Goal: Communication & Community: Share content

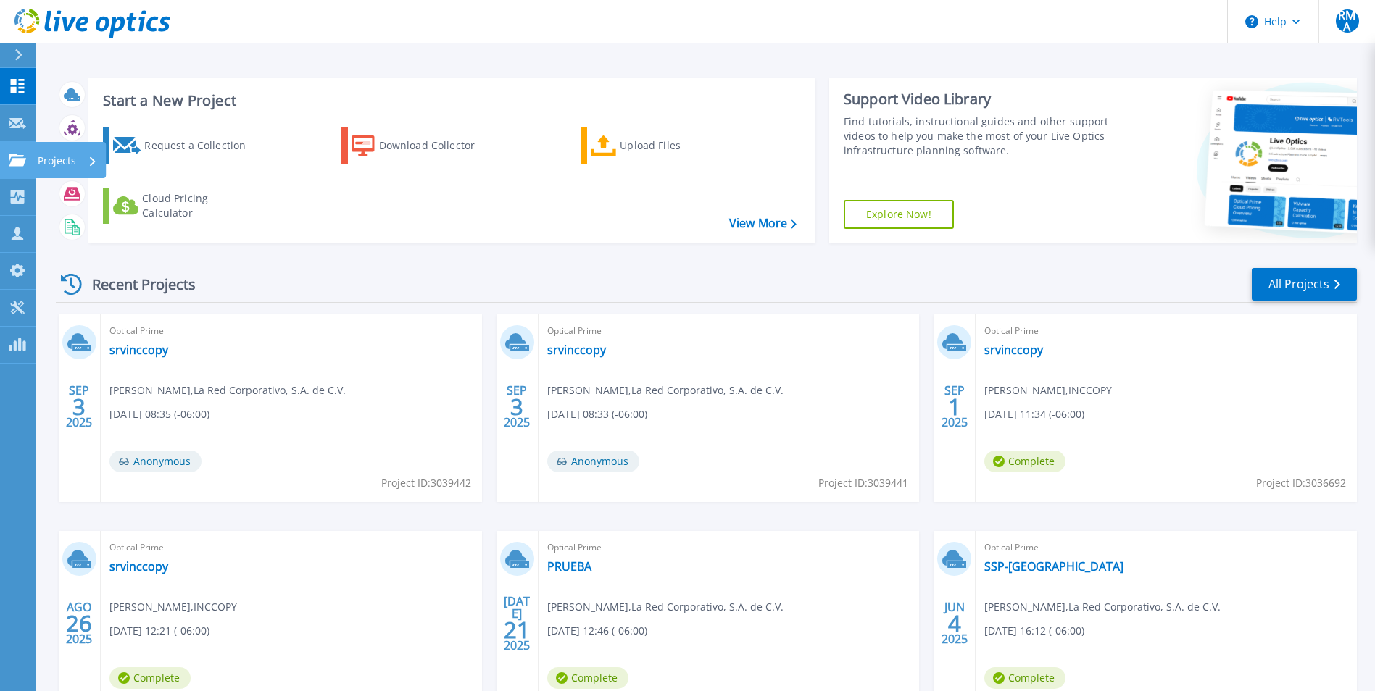
click at [65, 166] on p "Projects" at bounding box center [57, 161] width 38 height 38
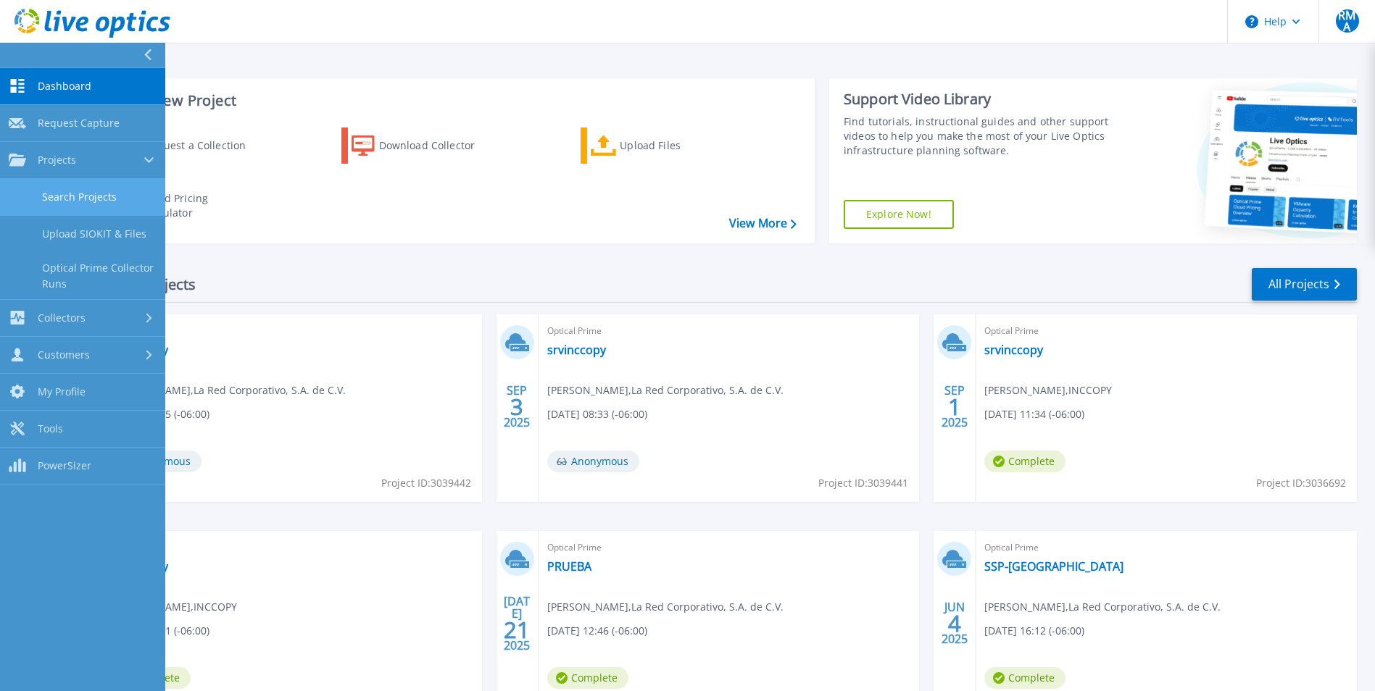
click at [92, 195] on link "Search Projects" at bounding box center [82, 197] width 165 height 37
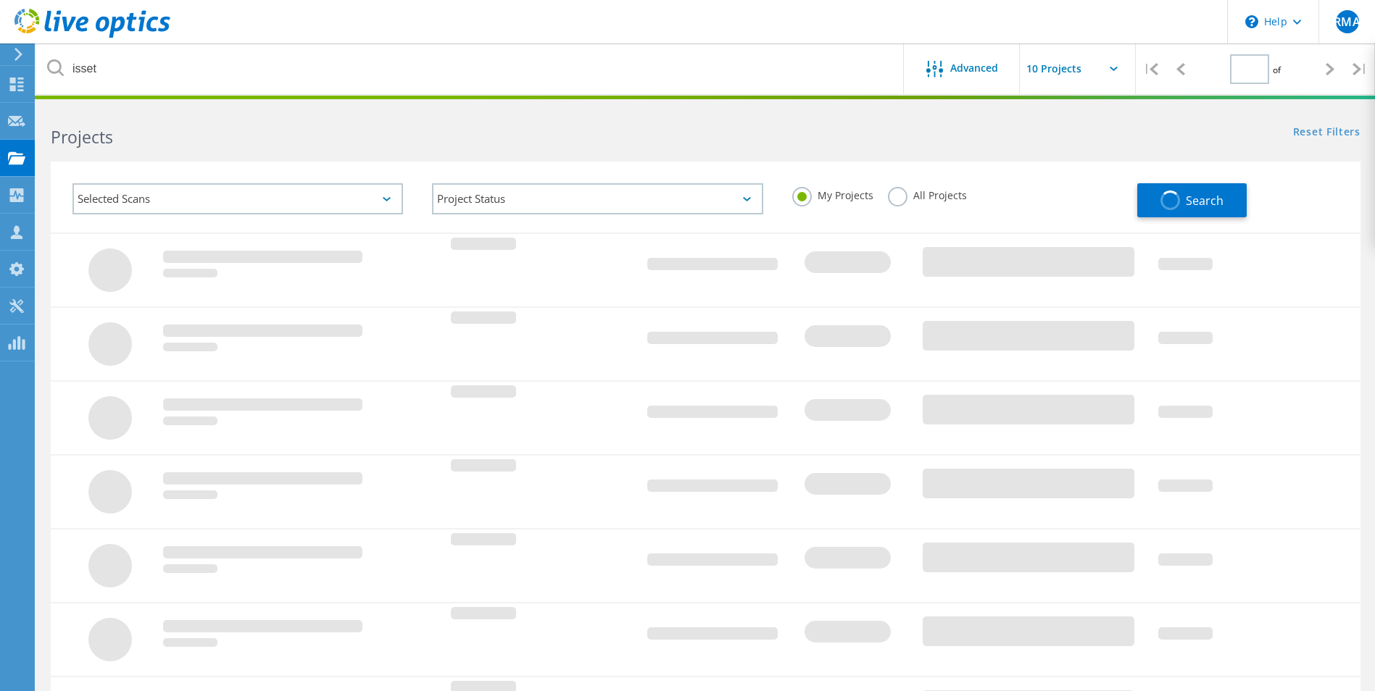
type input "1"
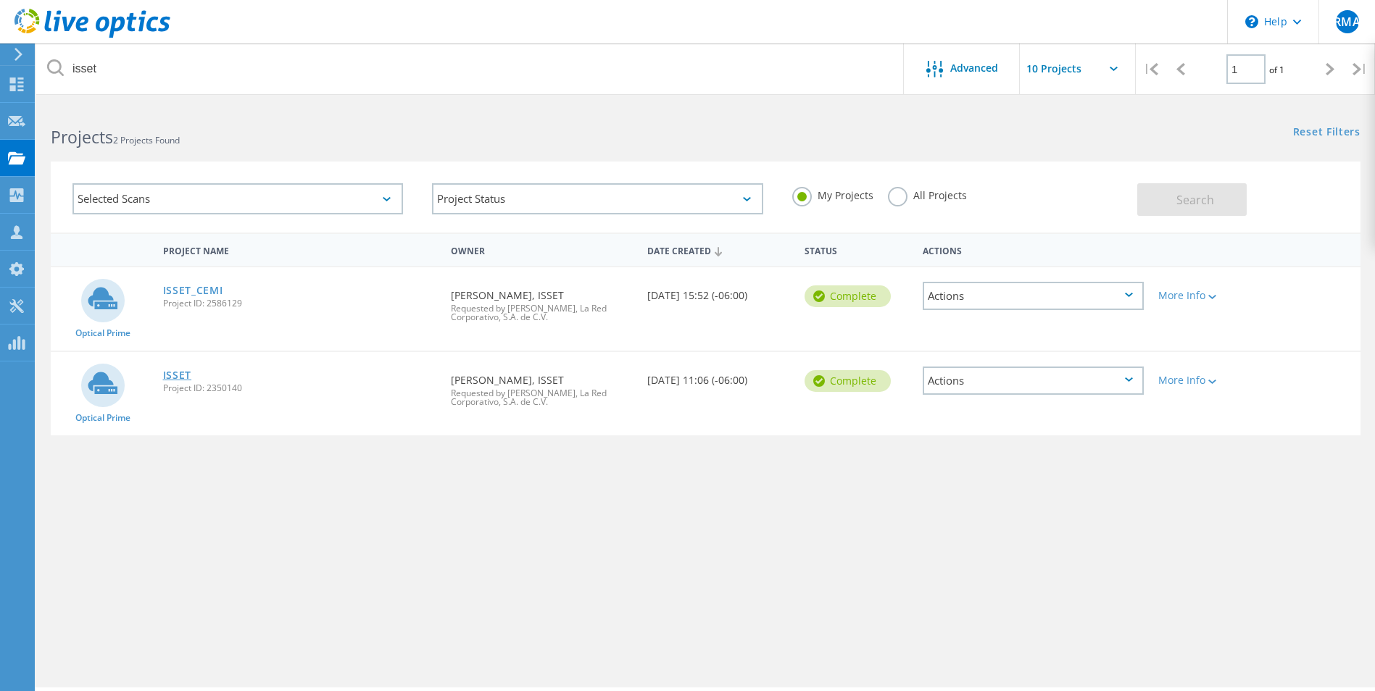
click at [178, 376] on link "ISSET" at bounding box center [177, 375] width 29 height 10
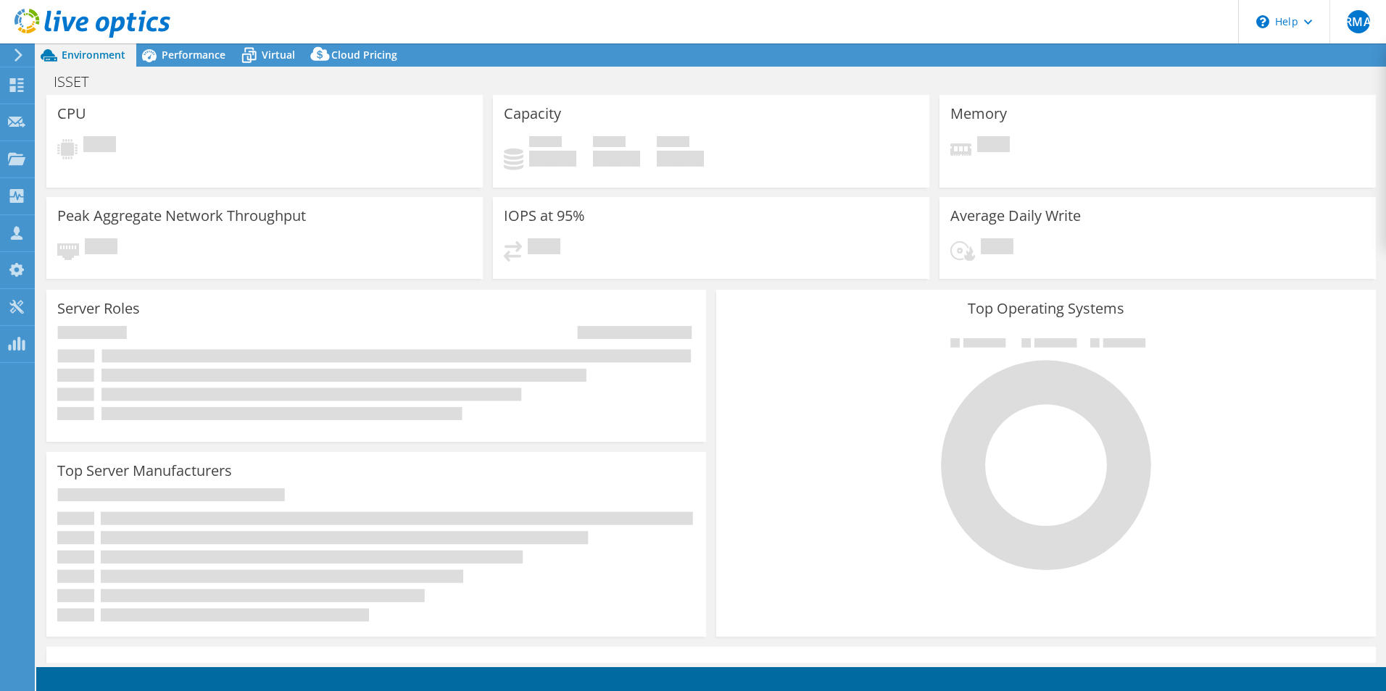
select select "USD"
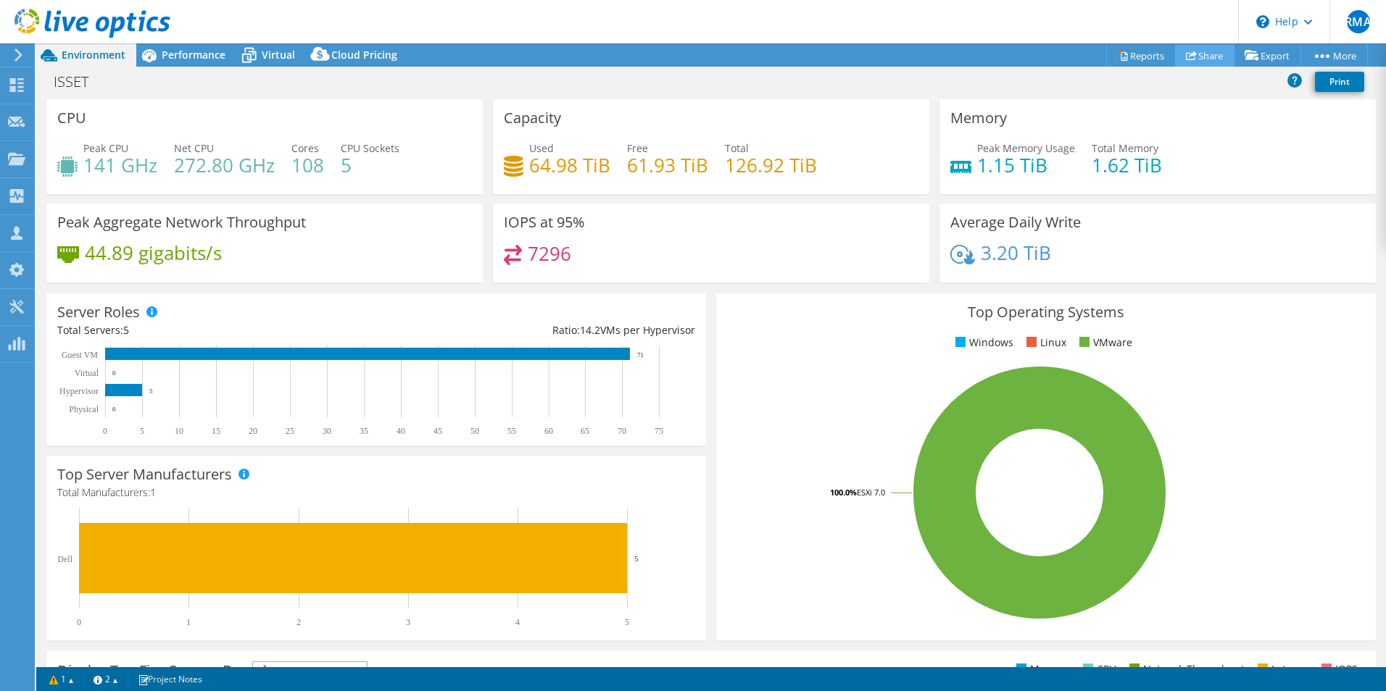
click at [1195, 56] on link "Share" at bounding box center [1204, 55] width 59 height 22
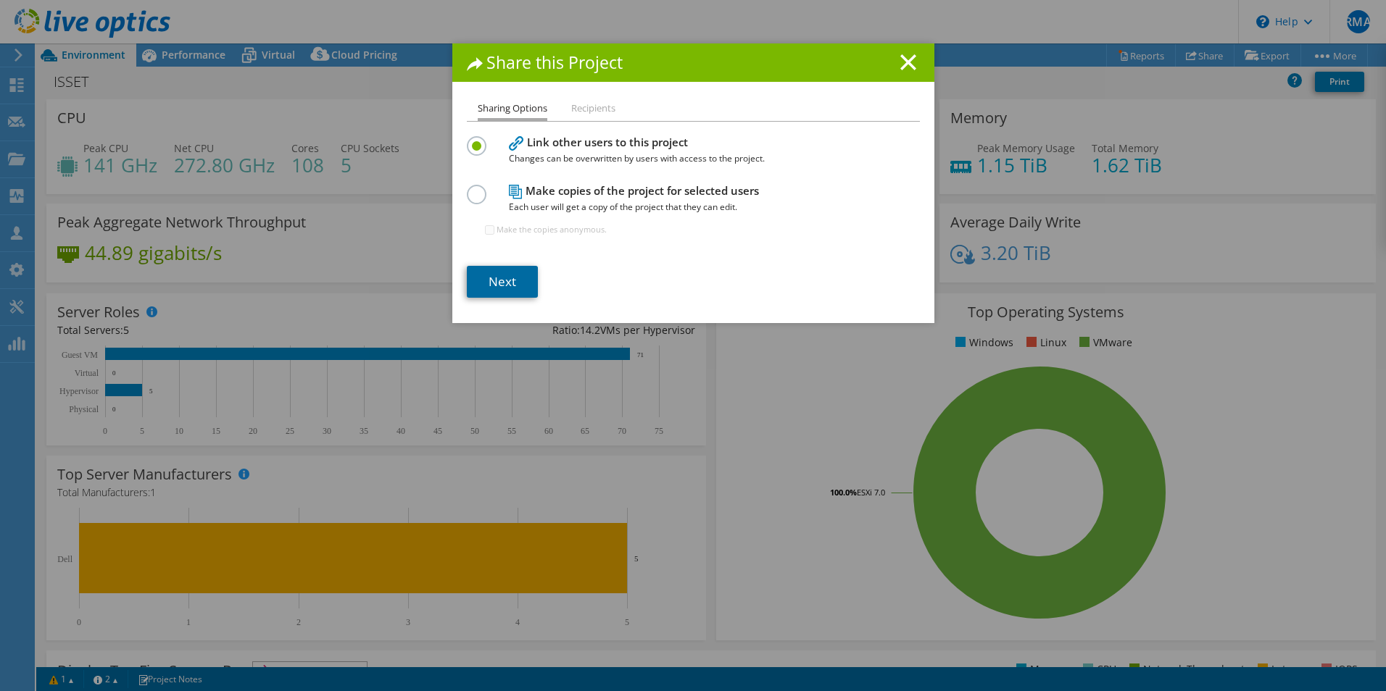
click at [496, 284] on link "Next" at bounding box center [502, 282] width 71 height 32
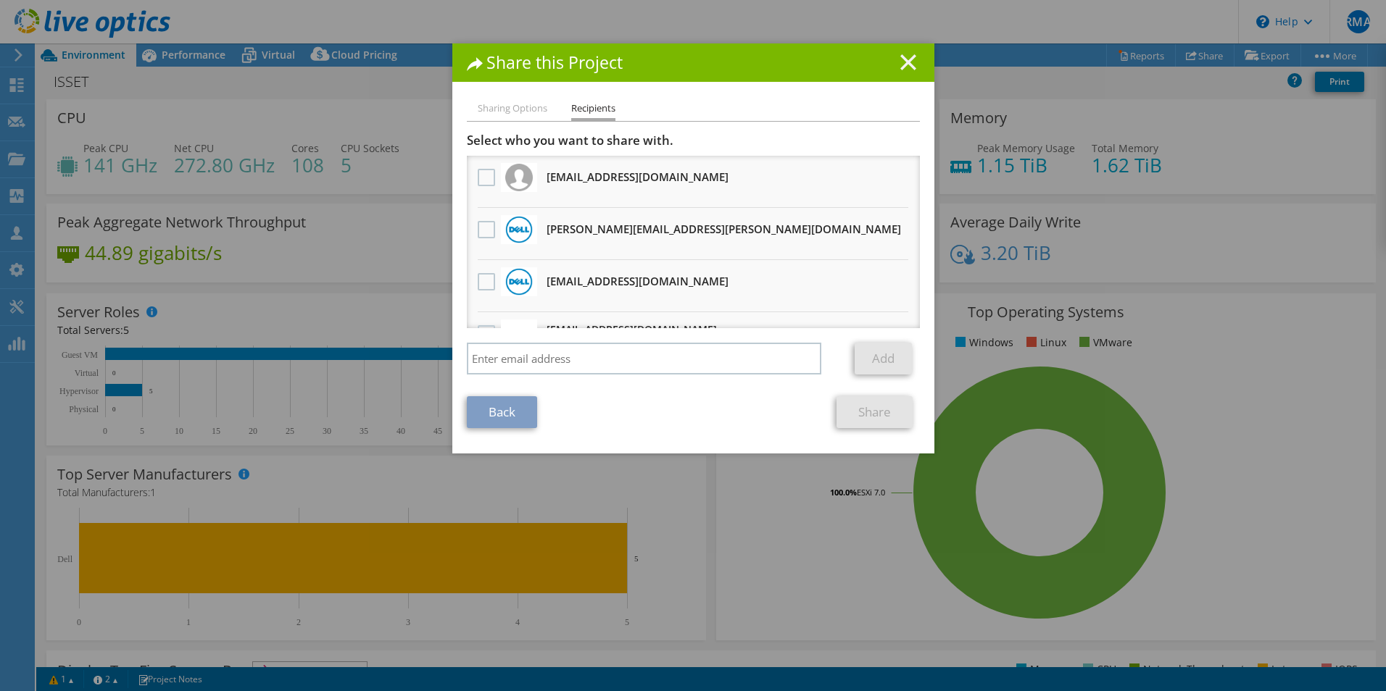
click at [904, 59] on icon at bounding box center [908, 62] width 16 height 16
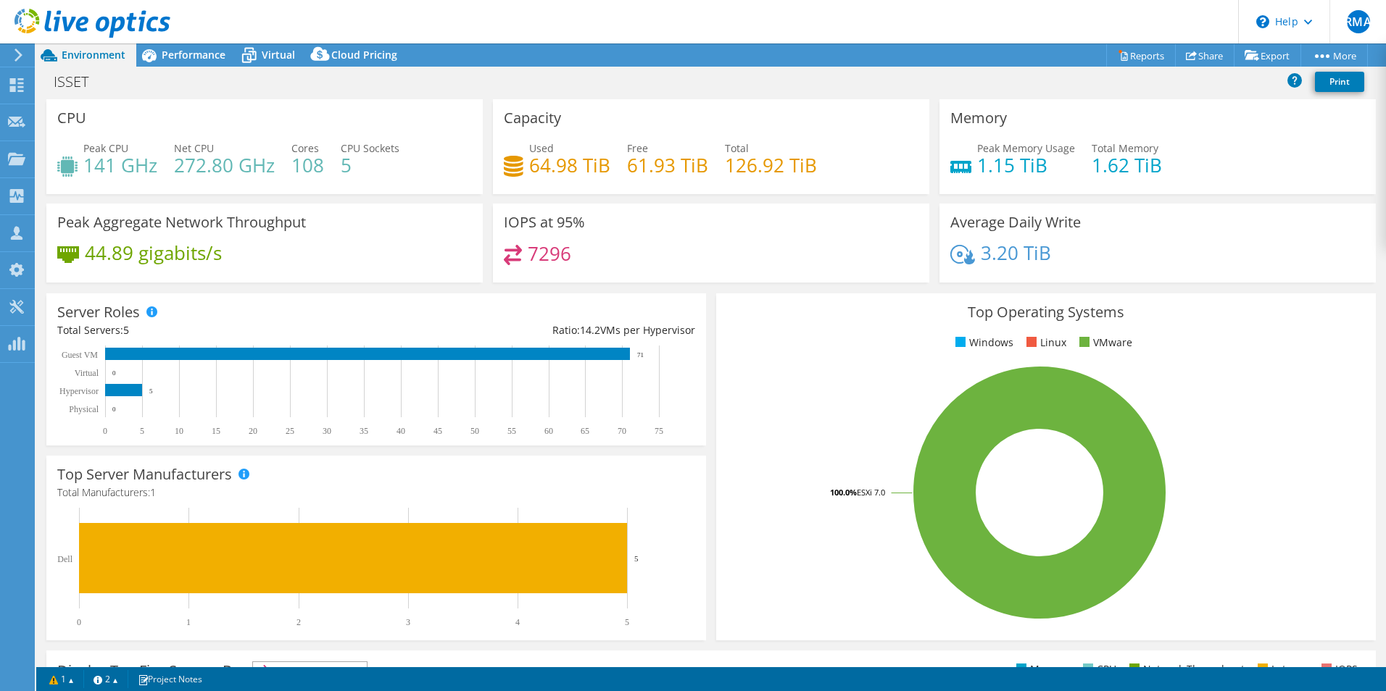
click at [1185, 91] on div "ISSET Print" at bounding box center [710, 81] width 1349 height 27
click at [178, 62] on div "Performance" at bounding box center [186, 54] width 100 height 23
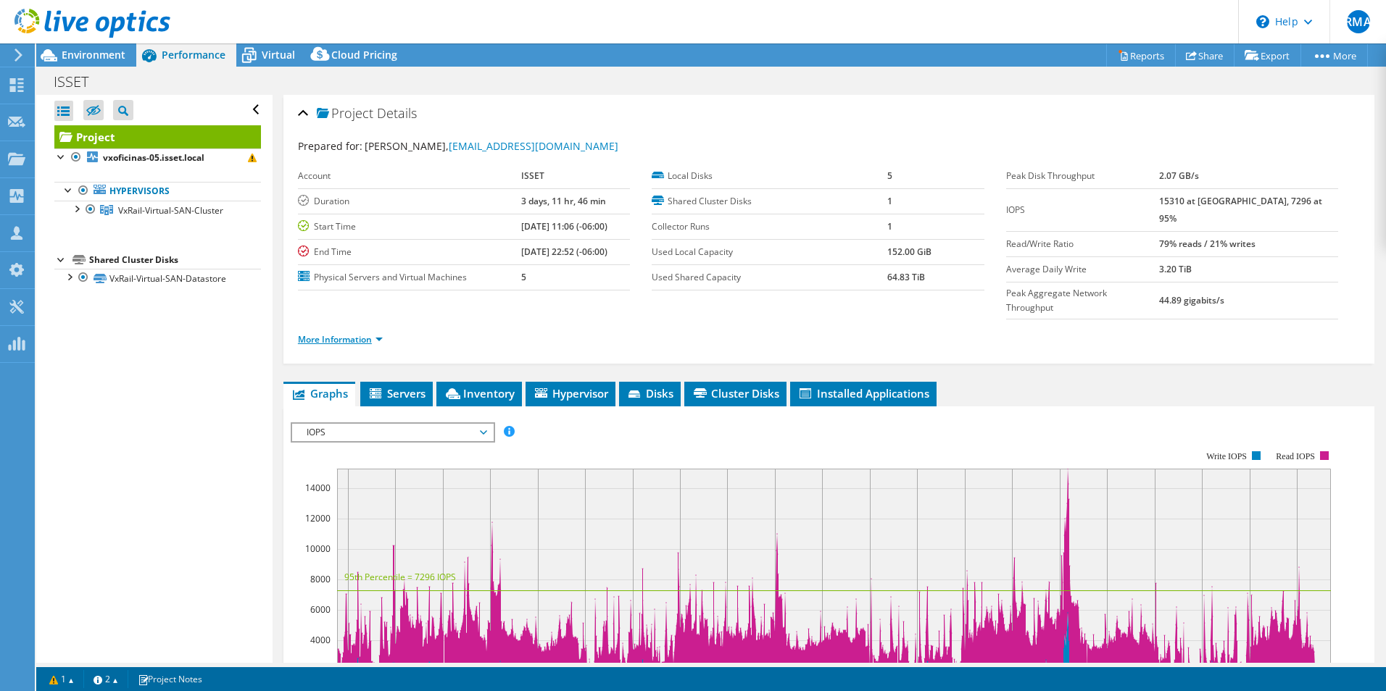
click at [377, 333] on link "More Information" at bounding box center [340, 339] width 85 height 12
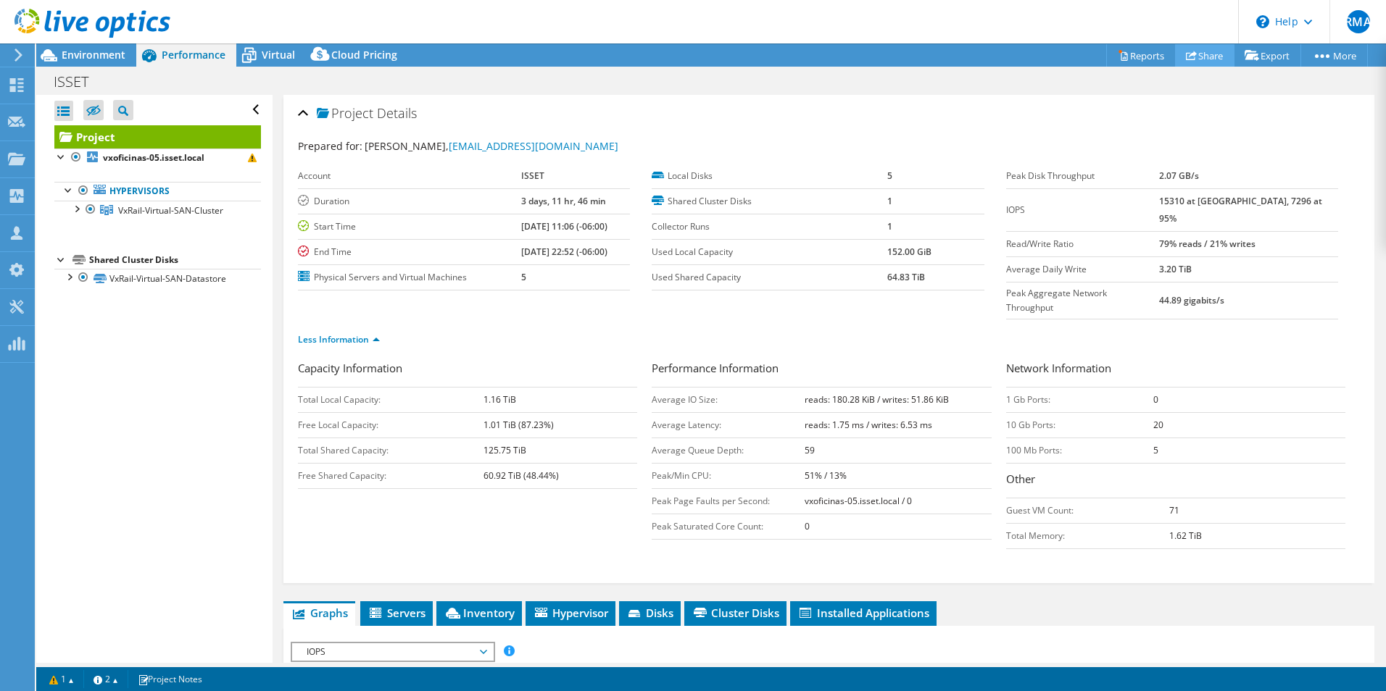
click at [1211, 54] on link "Share" at bounding box center [1204, 55] width 59 height 22
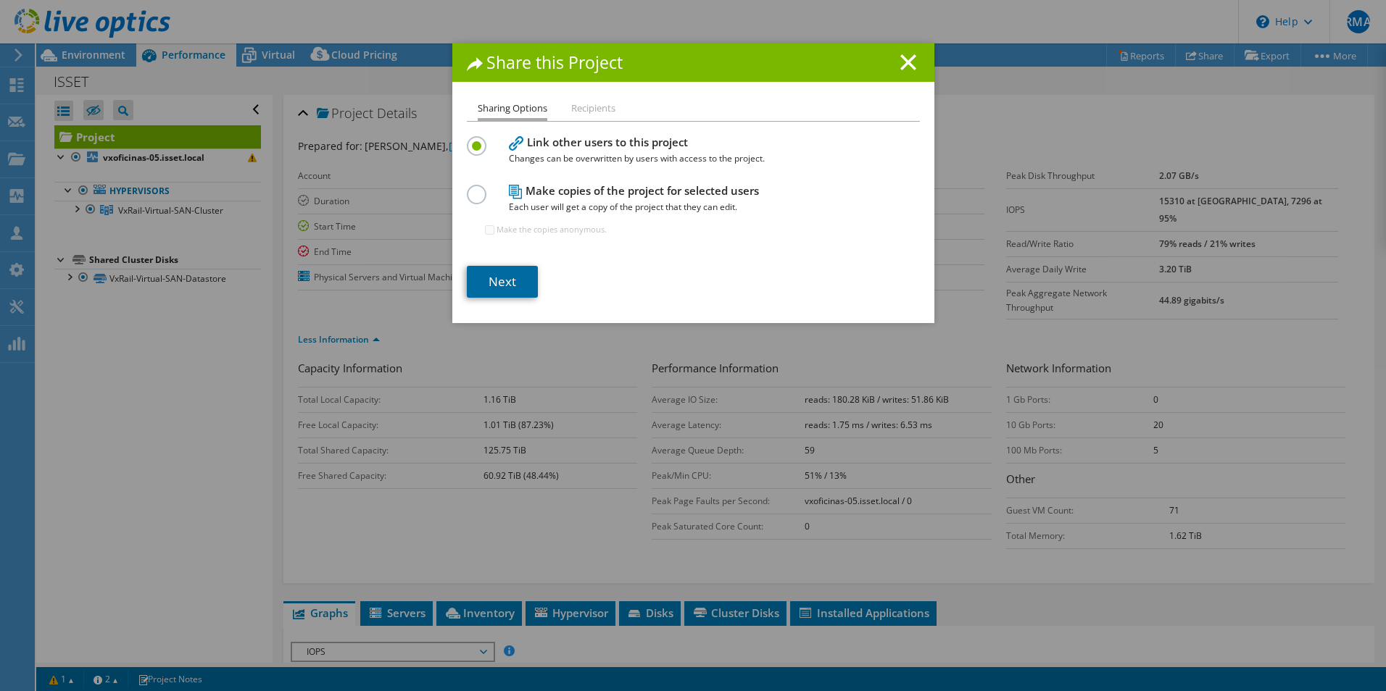
click at [520, 280] on link "Next" at bounding box center [502, 282] width 71 height 32
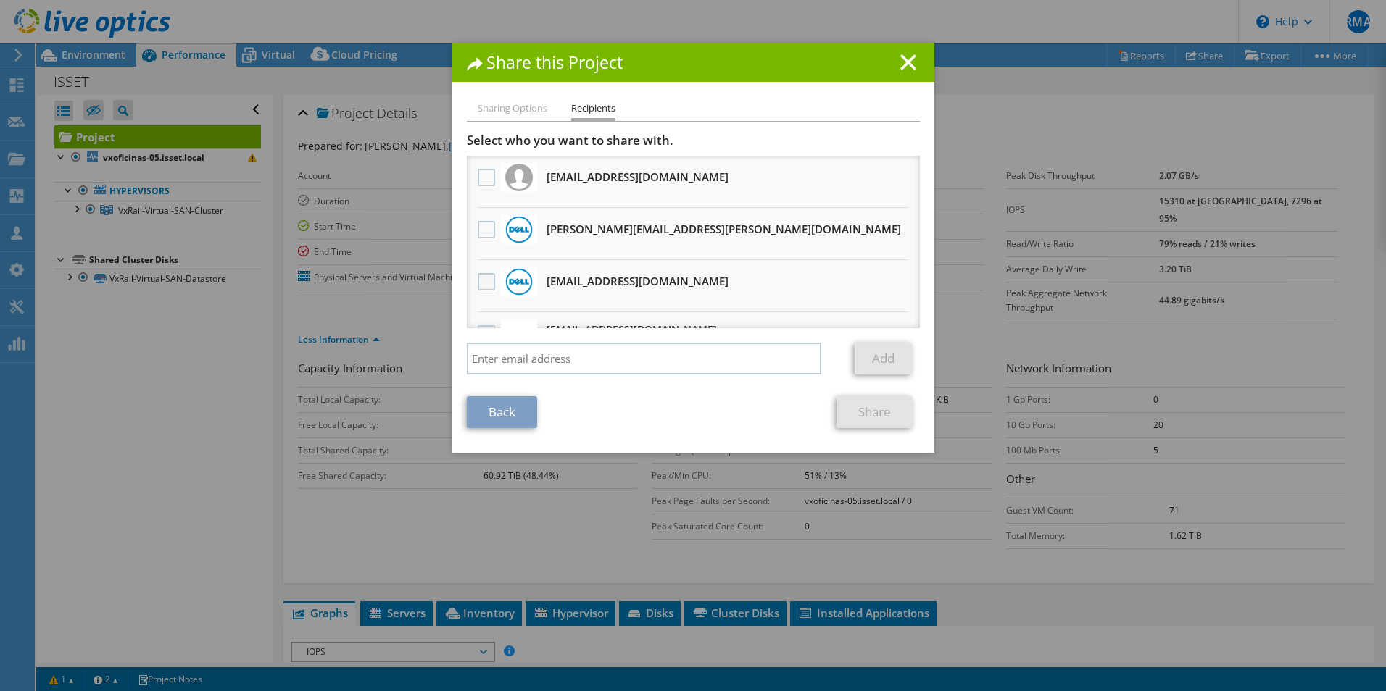
click at [482, 280] on label at bounding box center [488, 281] width 21 height 17
click at [0, 0] on input "checkbox" at bounding box center [0, 0] width 0 height 0
click at [870, 413] on link "Share" at bounding box center [874, 412] width 76 height 32
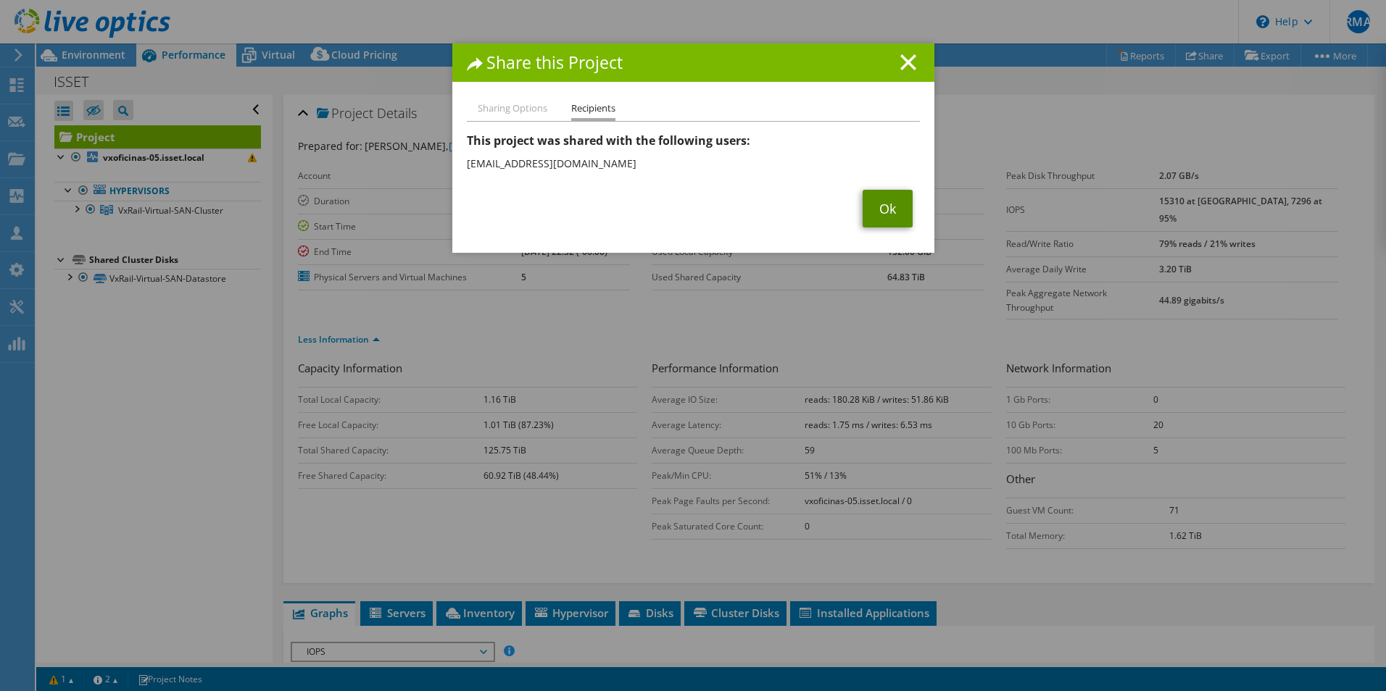
click at [885, 212] on link "Ok" at bounding box center [887, 209] width 50 height 38
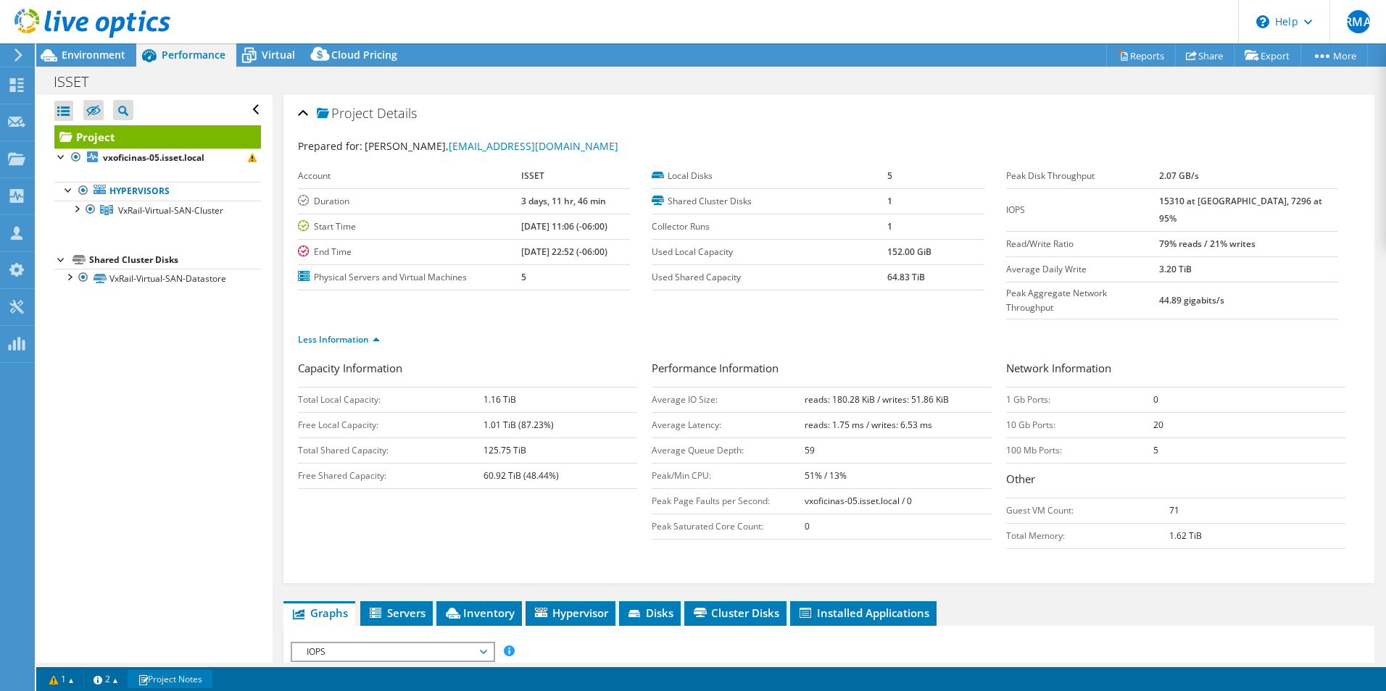
click at [165, 675] on link "Project Notes" at bounding box center [170, 679] width 85 height 18
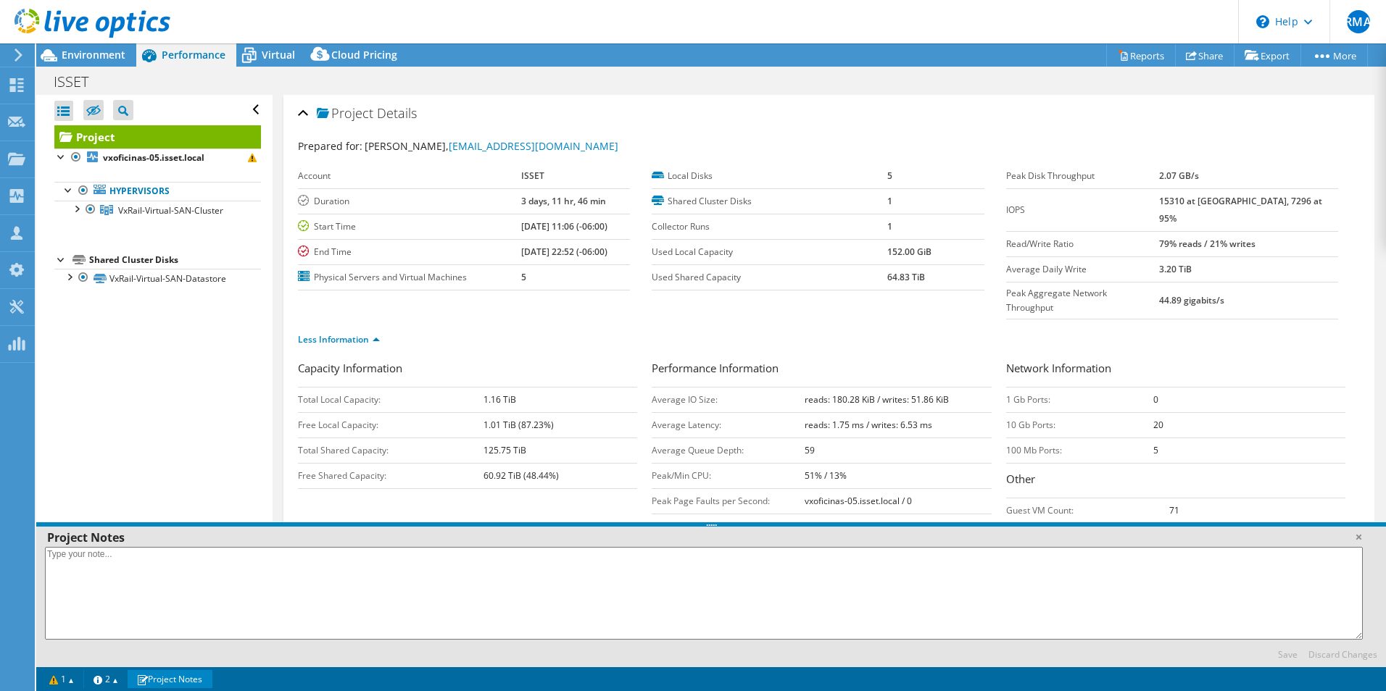
click at [165, 675] on link "Project Notes" at bounding box center [170, 679] width 85 height 18
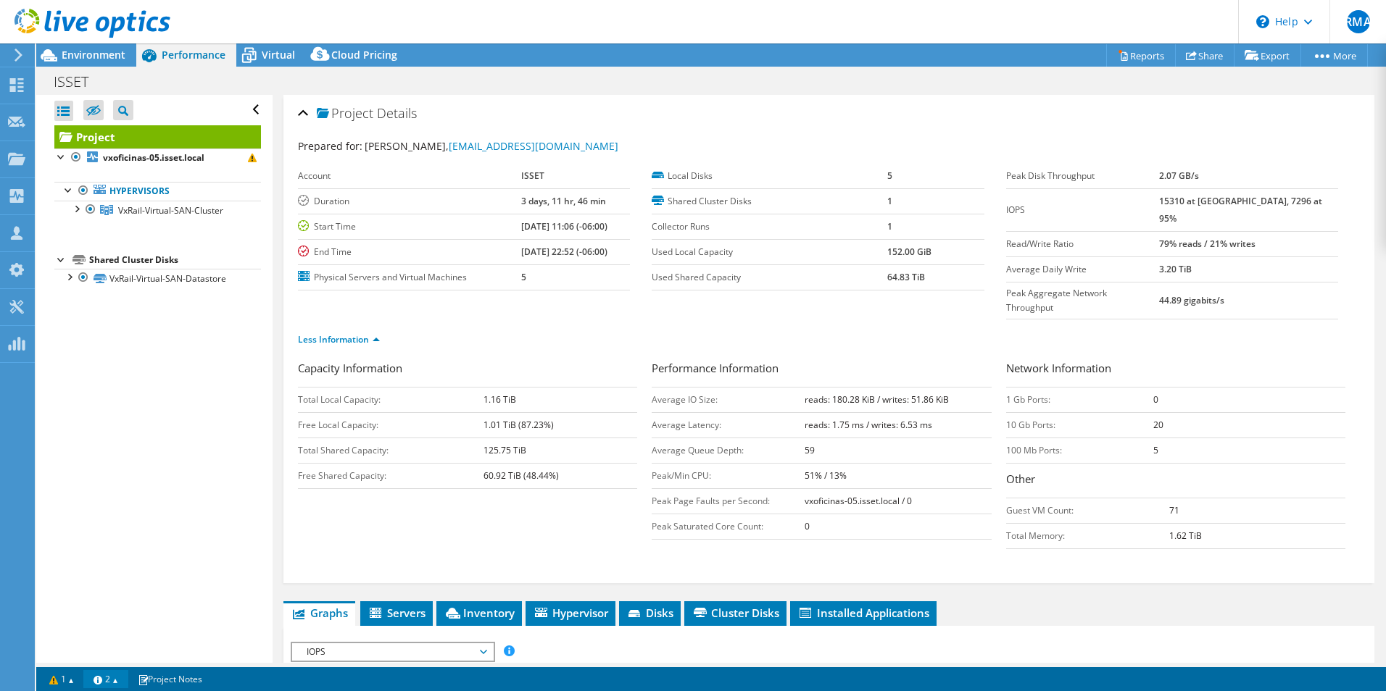
click at [120, 678] on link "2" at bounding box center [105, 679] width 45 height 18
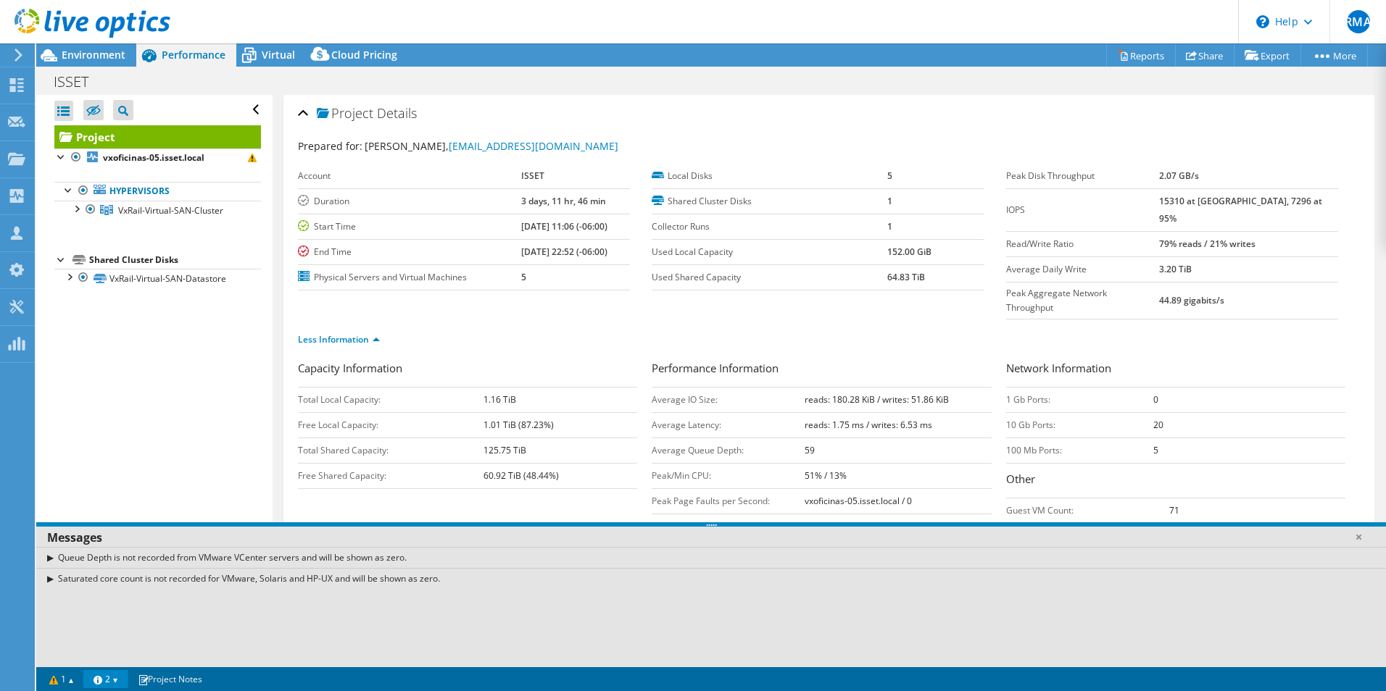
click at [120, 678] on link "2" at bounding box center [105, 679] width 45 height 18
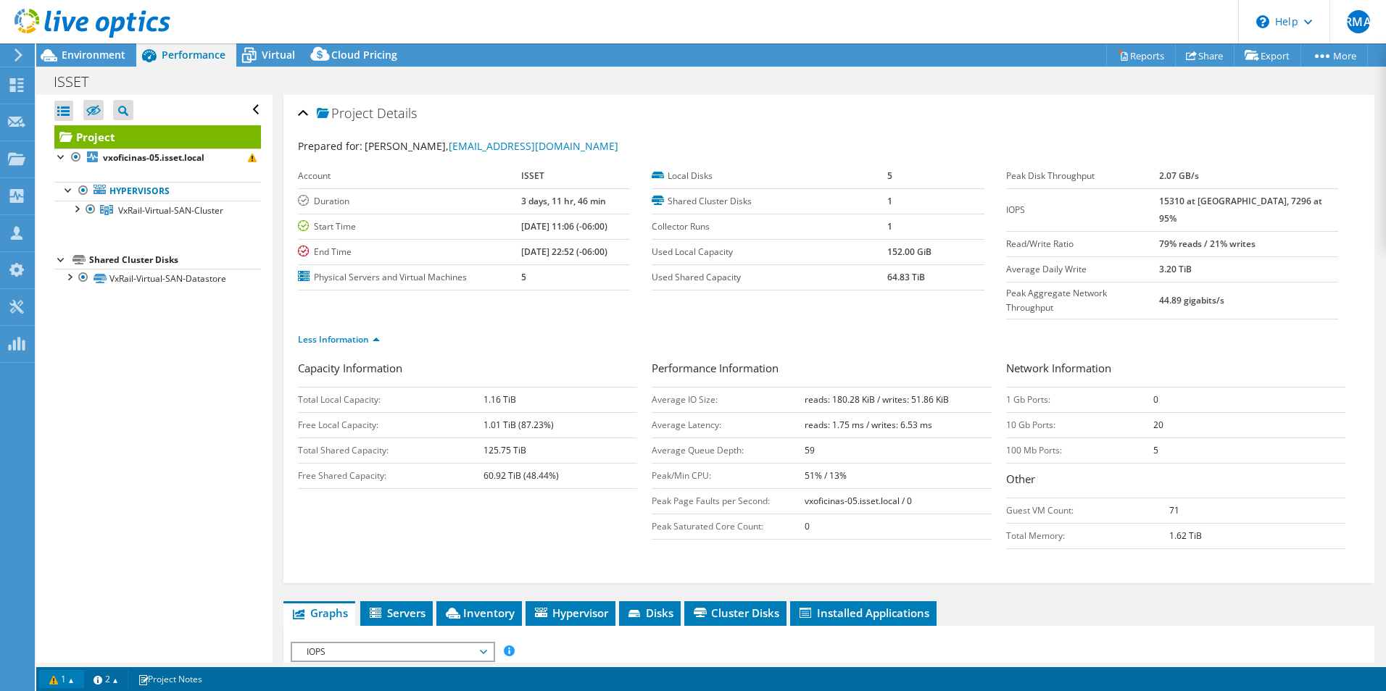
click at [58, 686] on link "1" at bounding box center [61, 679] width 45 height 18
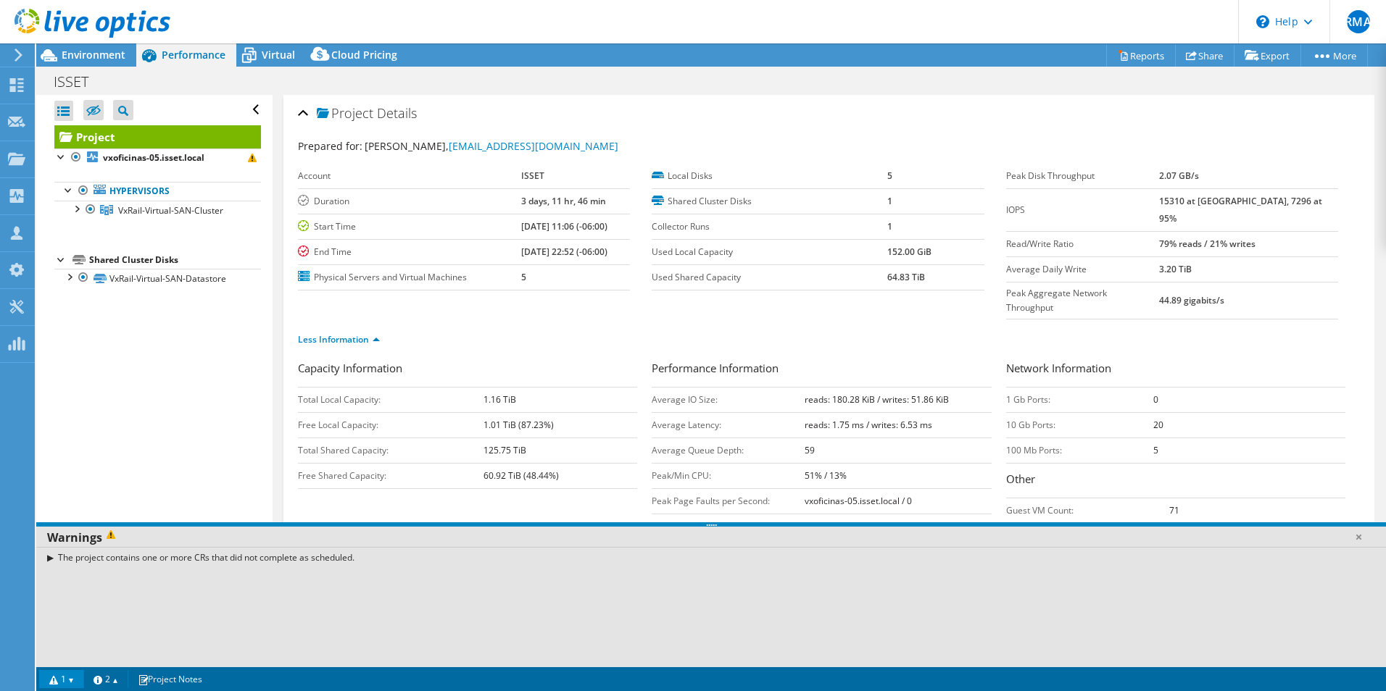
click at [58, 686] on link "1" at bounding box center [61, 679] width 45 height 18
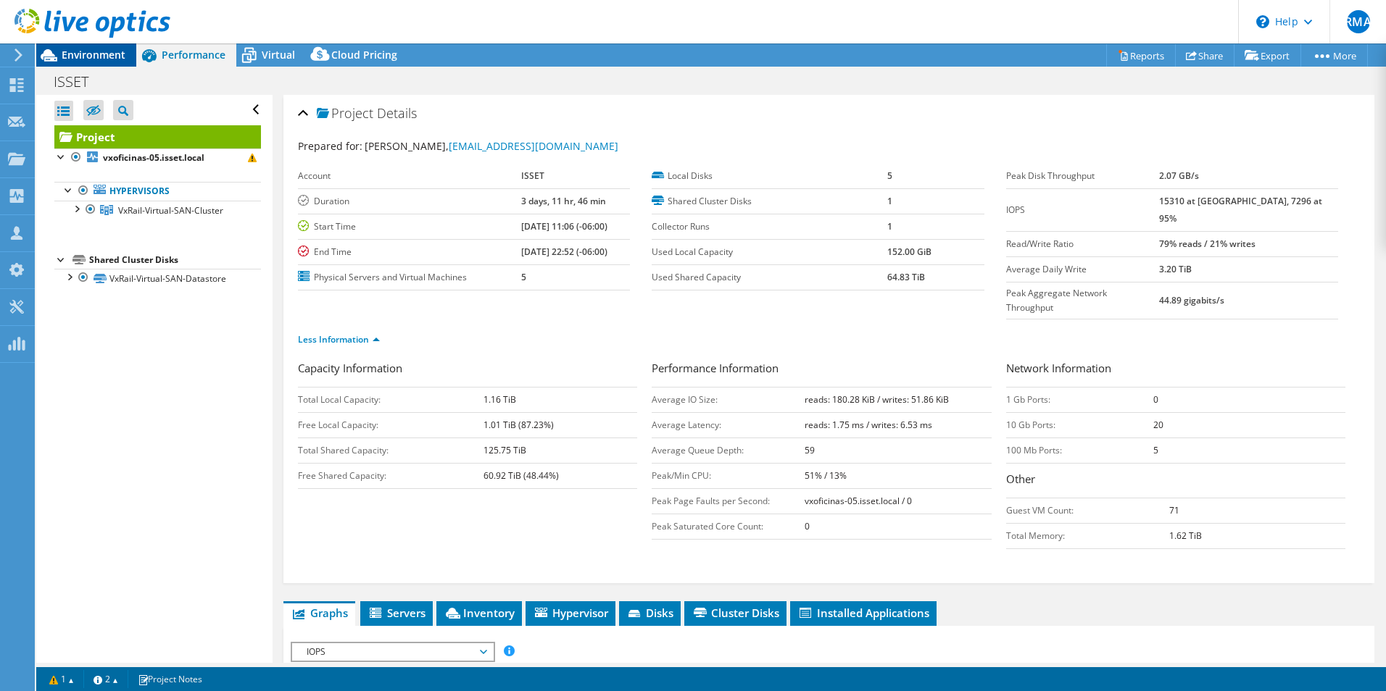
click at [87, 54] on span "Environment" at bounding box center [94, 55] width 64 height 14
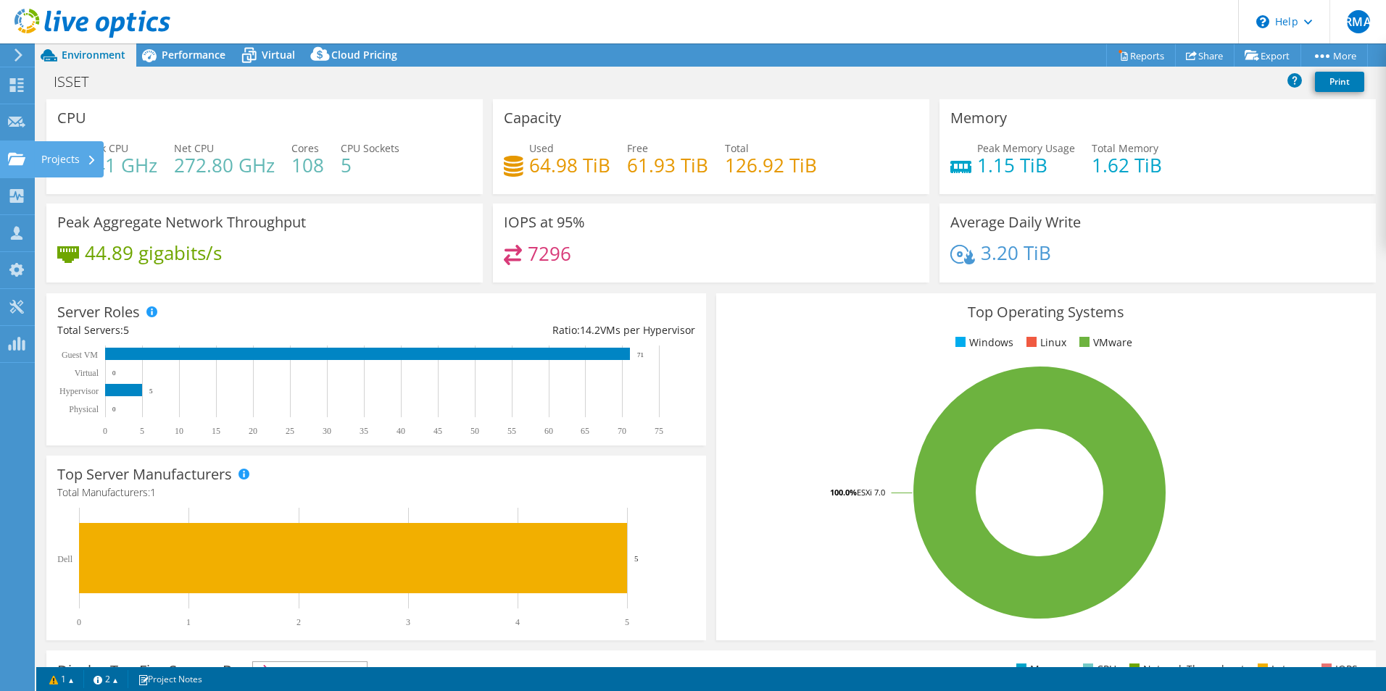
click at [11, 157] on icon at bounding box center [16, 159] width 17 height 14
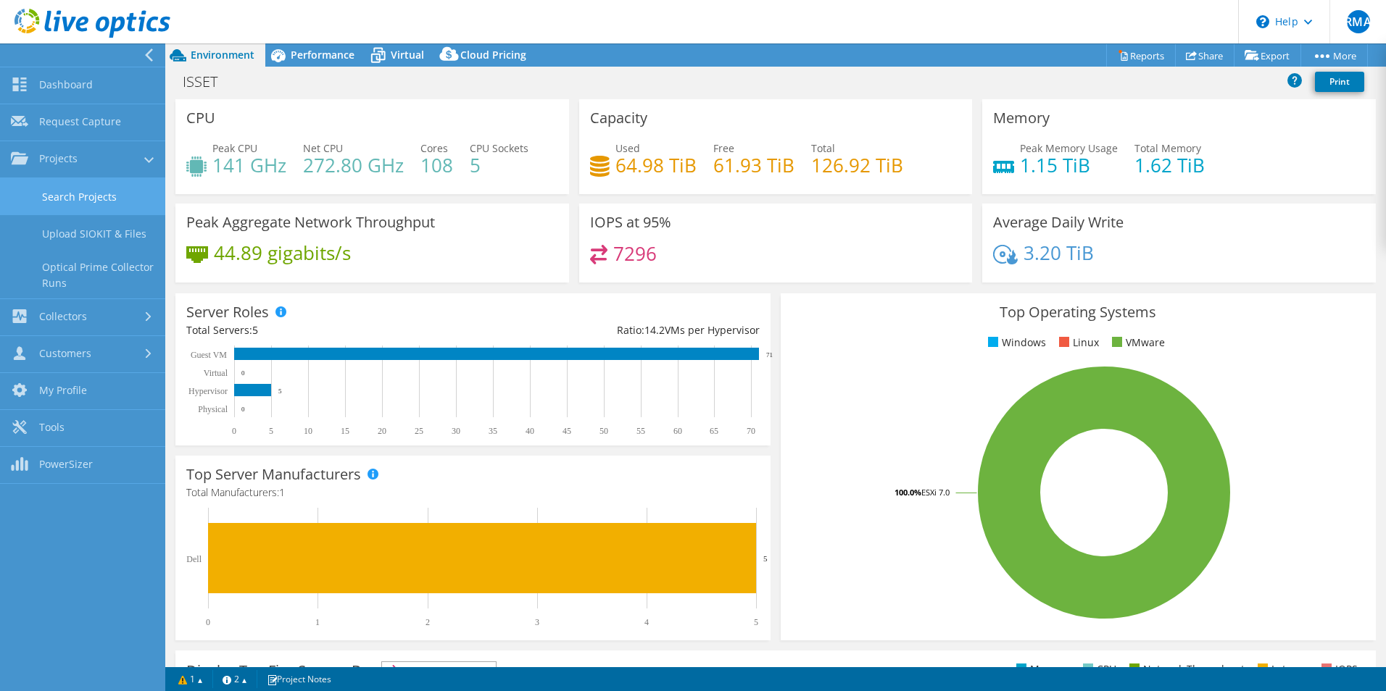
click at [44, 188] on link "Search Projects" at bounding box center [82, 196] width 165 height 37
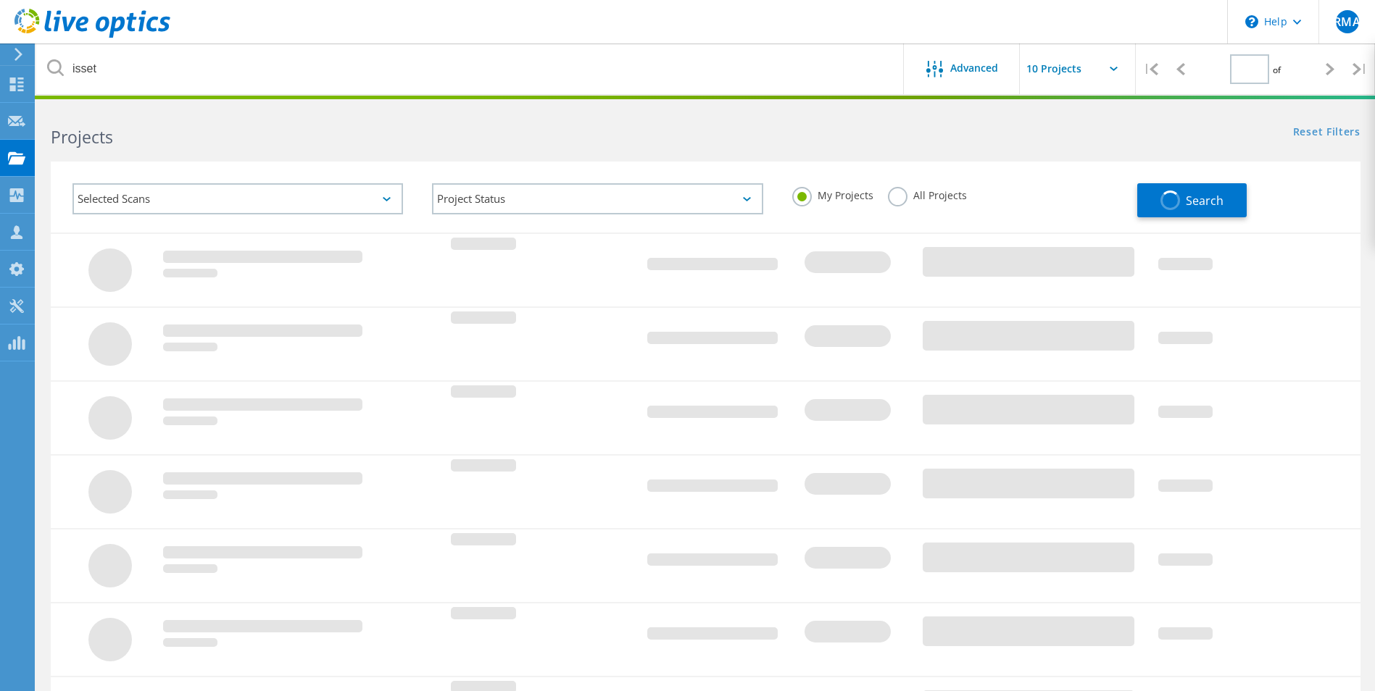
type input "1"
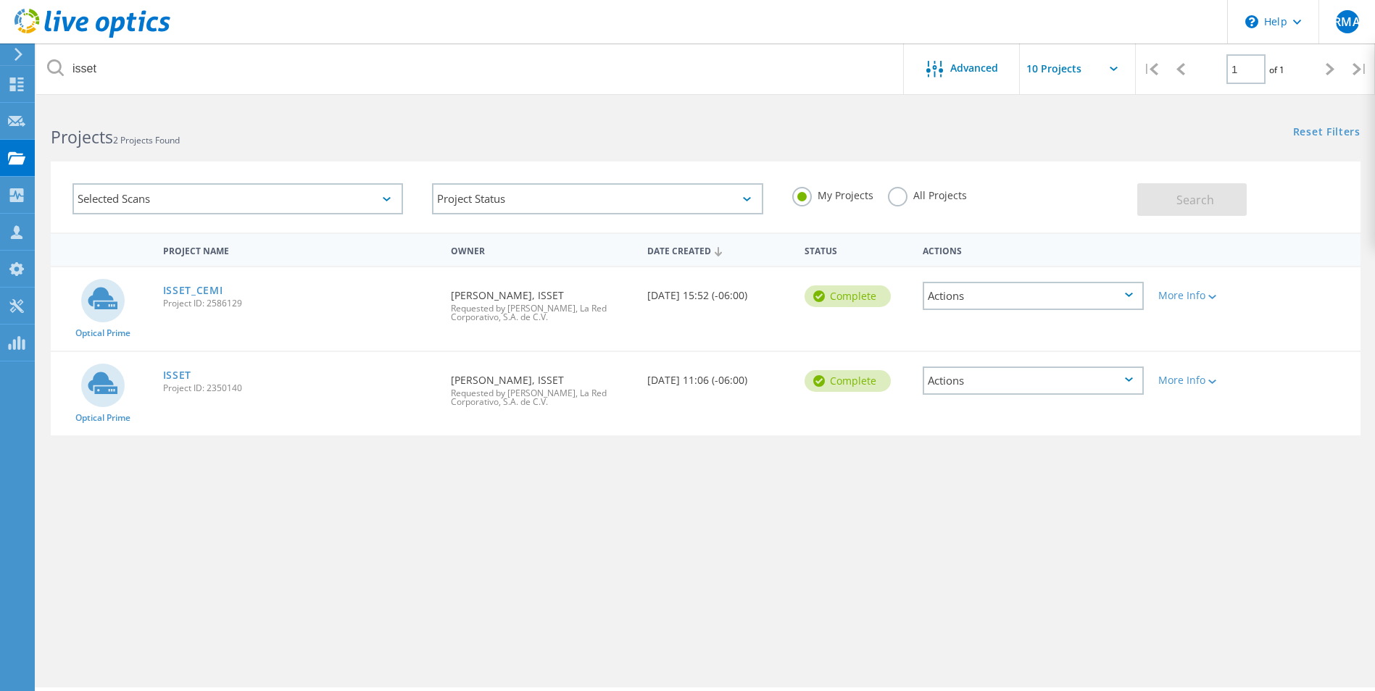
click at [215, 388] on span "Project ID: 2350140" at bounding box center [300, 388] width 274 height 9
copy span "2350140"
click at [662, 498] on div "Project Name Owner Date Created Status Actions Optical Prime ISSET_CEMI Project…" at bounding box center [706, 421] width 1310 height 377
click at [566, 480] on div "Project Name Owner Date Created Status Actions Optical Prime ISSET_CEMI Project…" at bounding box center [706, 421] width 1310 height 377
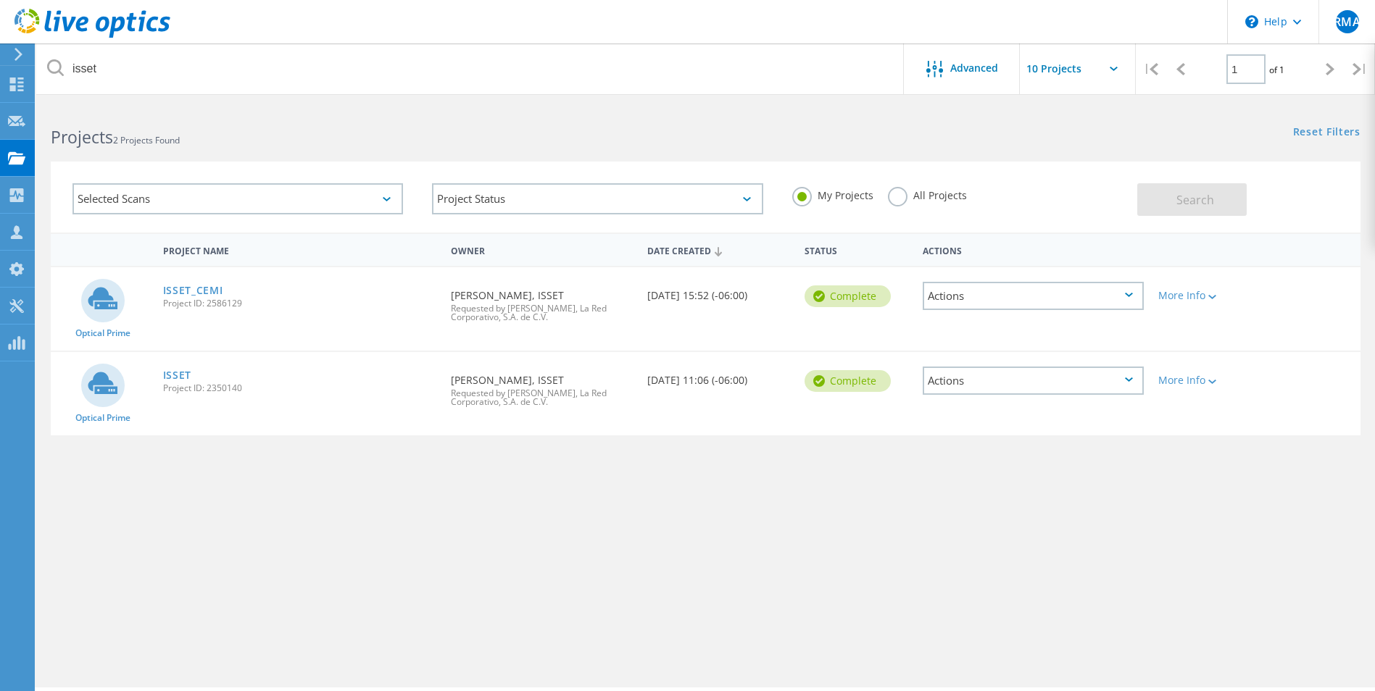
click at [657, 523] on div "Project Name Owner Date Created Status Actions Optical Prime ISSET_CEMI Project…" at bounding box center [706, 421] width 1310 height 377
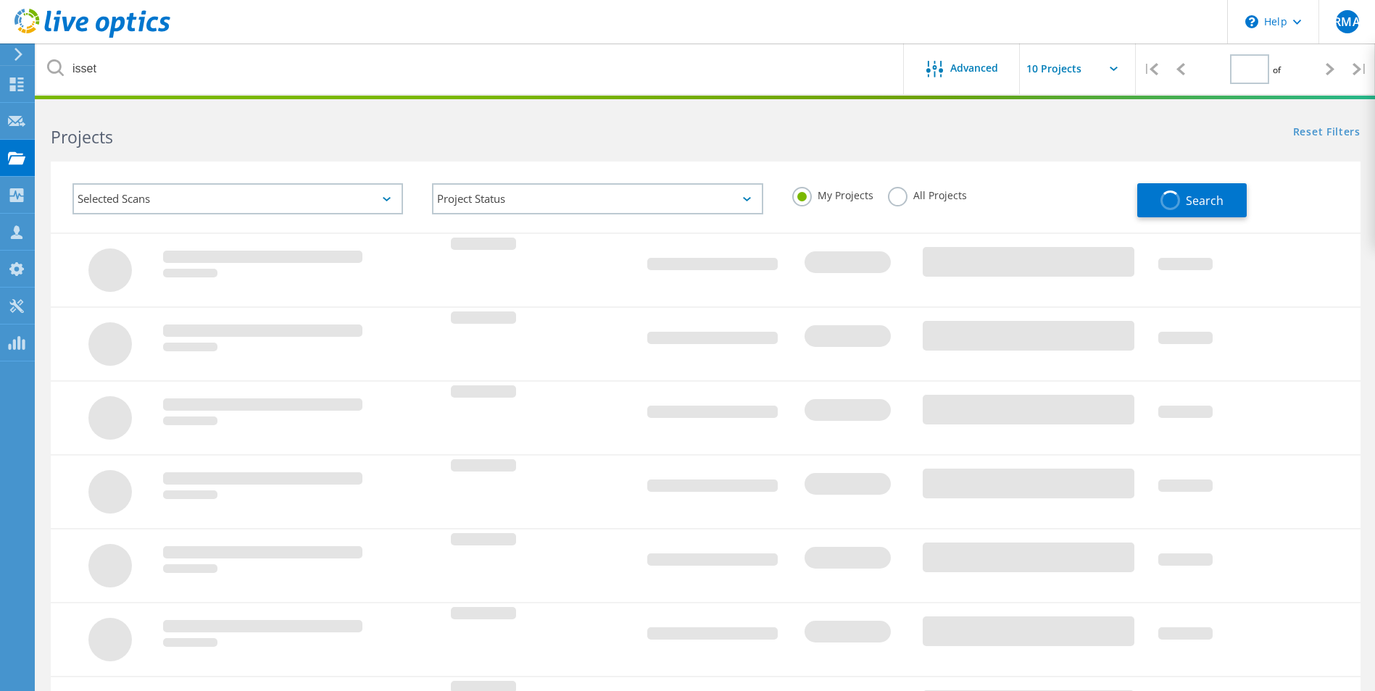
type input "1"
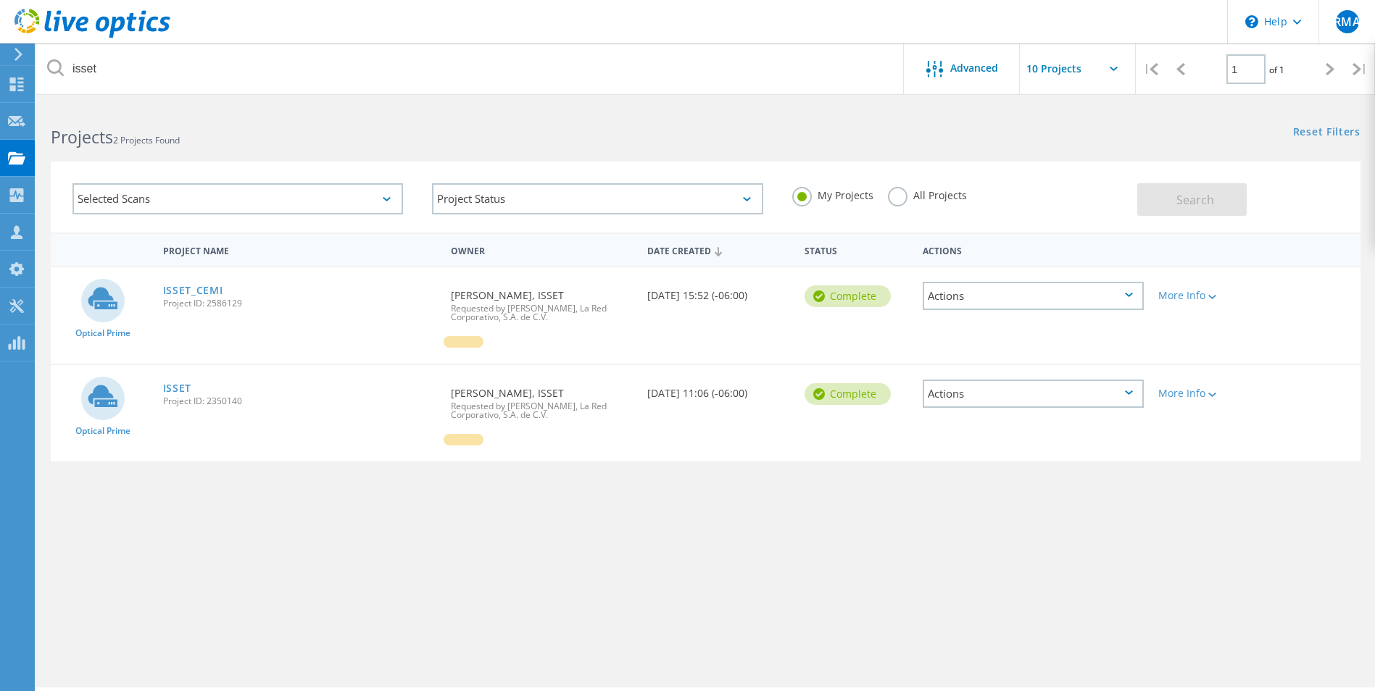
click at [30, 13] on icon at bounding box center [92, 24] width 156 height 30
